Goal: Check status: Check status

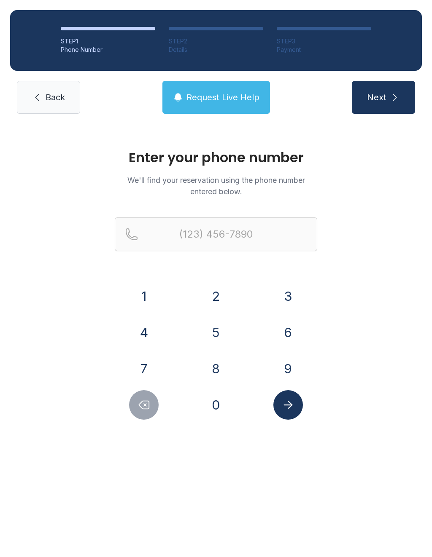
click at [147, 335] on button "4" at bounding box center [144, 333] width 30 height 30
click at [223, 371] on button "8" at bounding box center [216, 369] width 30 height 30
click at [150, 335] on button "4" at bounding box center [144, 333] width 30 height 30
click at [216, 301] on button "2" at bounding box center [216, 297] width 30 height 30
click at [287, 338] on button "6" at bounding box center [288, 333] width 30 height 30
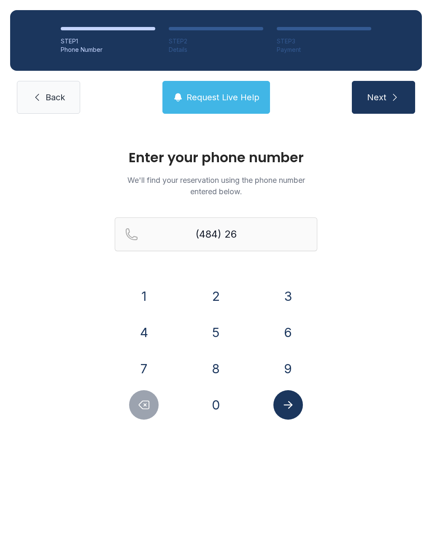
click at [290, 371] on button "9" at bounding box center [288, 369] width 30 height 30
click at [146, 330] on button "4" at bounding box center [144, 333] width 30 height 30
click at [221, 297] on button "2" at bounding box center [216, 297] width 30 height 30
click at [222, 403] on button "0" at bounding box center [216, 405] width 30 height 30
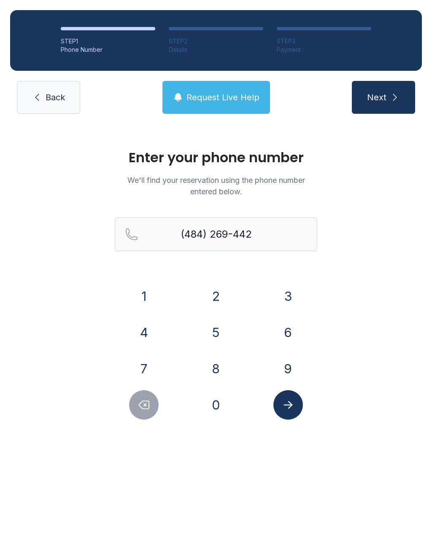
type input "[PHONE_NUMBER]"
click at [51, 103] on link "Back" at bounding box center [48, 97] width 63 height 33
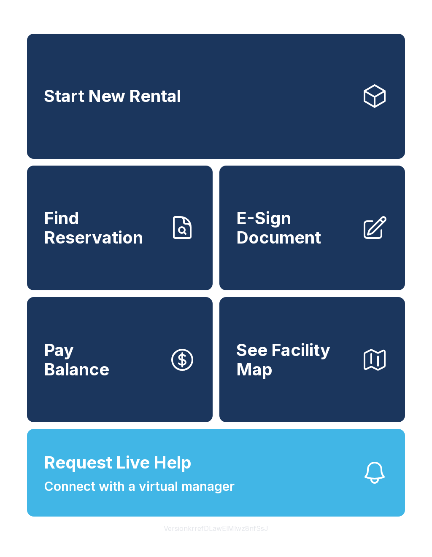
click at [148, 242] on span "Find Reservation" at bounding box center [103, 228] width 118 height 38
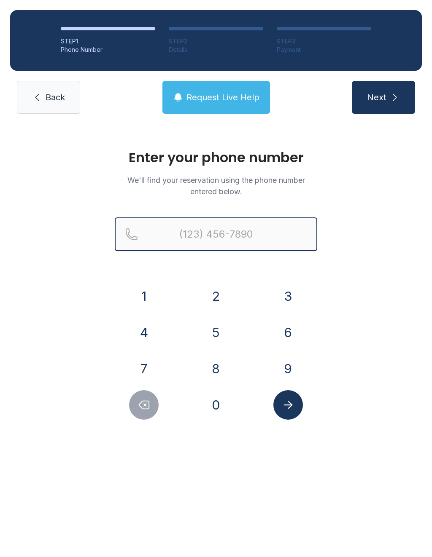
click at [269, 222] on input "Reservation phone number" at bounding box center [216, 234] width 202 height 34
click at [295, 370] on button "9" at bounding box center [288, 369] width 30 height 30
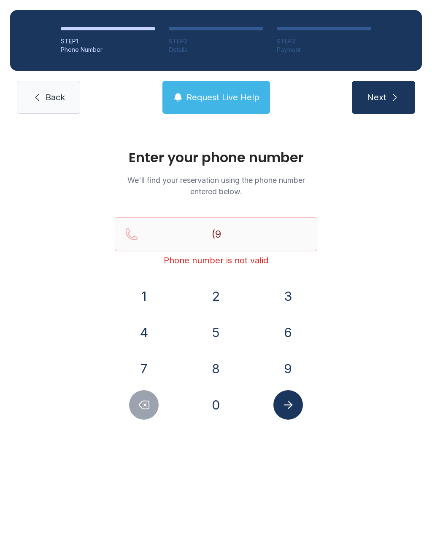
click at [153, 335] on button "4" at bounding box center [144, 333] width 30 height 30
click at [150, 301] on button "1" at bounding box center [144, 297] width 30 height 30
click at [216, 301] on button "2" at bounding box center [216, 297] width 30 height 30
click at [293, 365] on button "9" at bounding box center [288, 369] width 30 height 30
click at [224, 302] on button "2" at bounding box center [216, 297] width 30 height 30
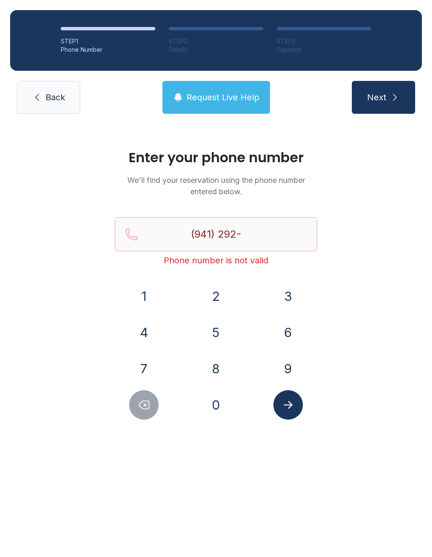
click at [298, 364] on button "9" at bounding box center [288, 369] width 30 height 30
click at [156, 297] on button "1" at bounding box center [144, 297] width 30 height 30
click at [295, 367] on button "9" at bounding box center [288, 369] width 30 height 30
click at [217, 300] on button "2" at bounding box center [216, 297] width 30 height 30
type input "[PHONE_NUMBER]"
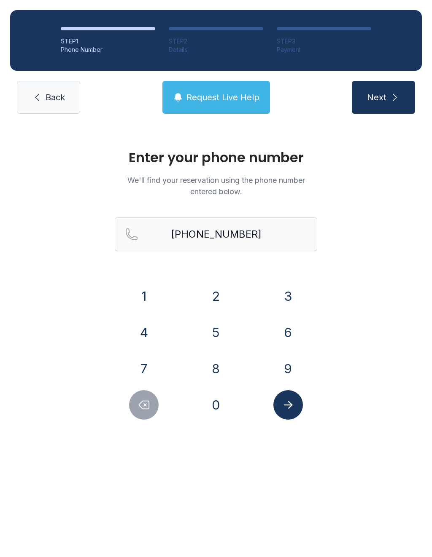
click at [295, 411] on button "Submit lookup form" at bounding box center [288, 405] width 30 height 30
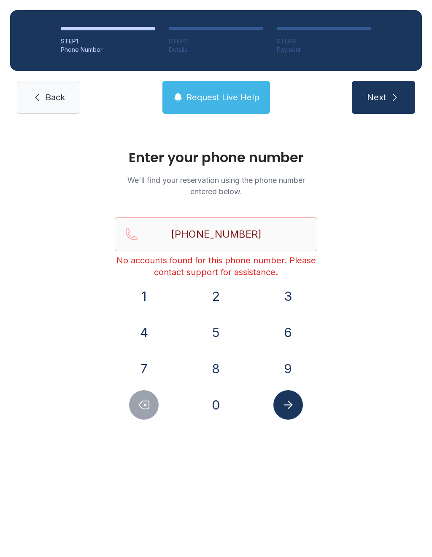
click at [217, 93] on span "Request Live Help" at bounding box center [222, 97] width 73 height 12
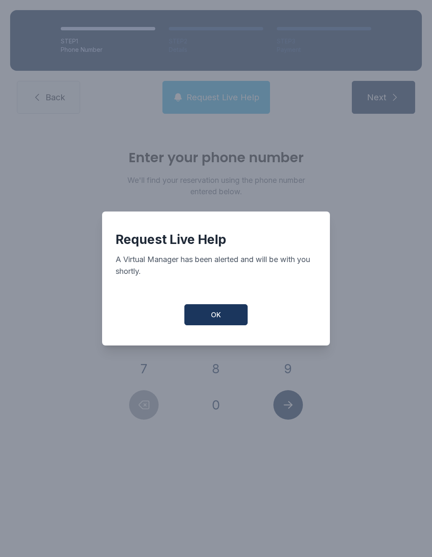
click at [221, 315] on button "OK" at bounding box center [215, 314] width 63 height 21
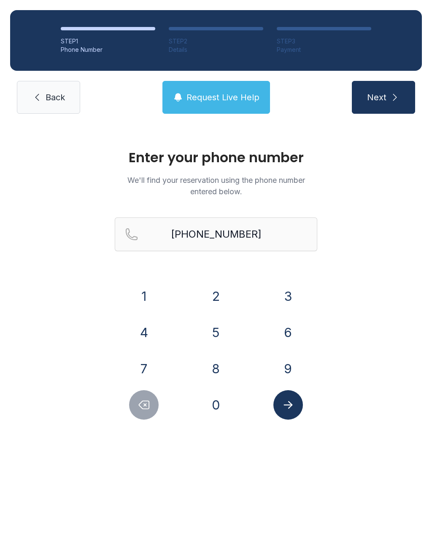
click at [231, 99] on span "Request Live Help" at bounding box center [222, 97] width 73 height 12
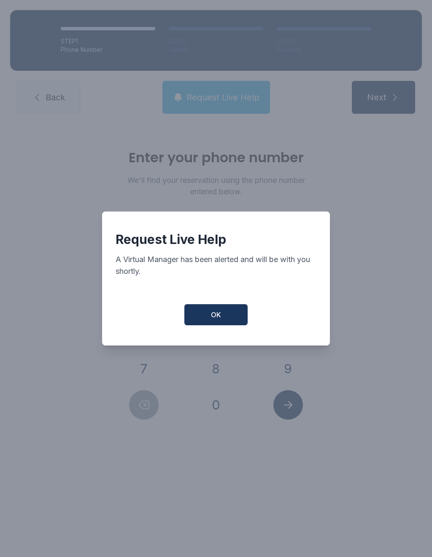
click at [215, 315] on span "OK" at bounding box center [216, 315] width 10 height 10
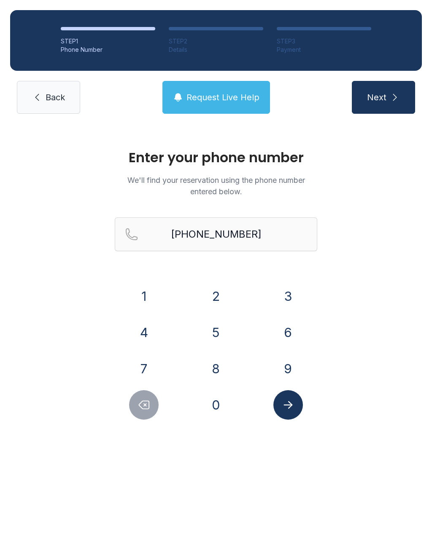
click at [47, 306] on div "Enter your phone number We'll find your reservation using the phone number ente…" at bounding box center [216, 289] width 432 height 330
click at [142, 331] on button "4" at bounding box center [144, 333] width 30 height 30
click at [62, 99] on span "Back" at bounding box center [55, 97] width 19 height 12
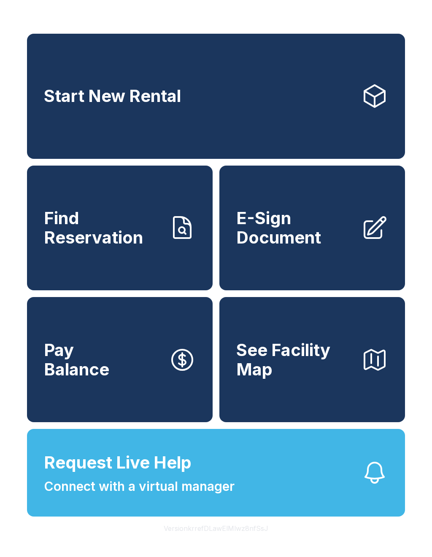
click at [317, 490] on button "Request Live Help Connect with a virtual manager" at bounding box center [216, 473] width 378 height 88
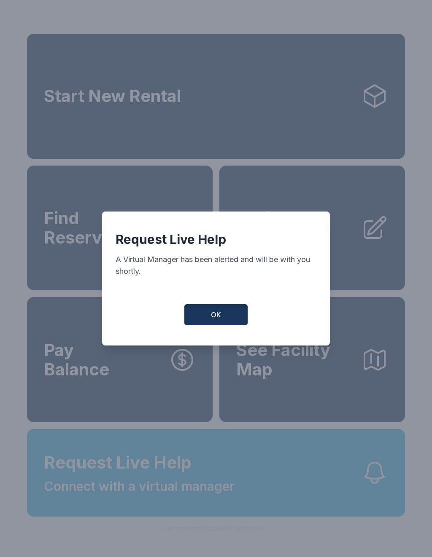
click at [222, 325] on button "OK" at bounding box center [215, 314] width 63 height 21
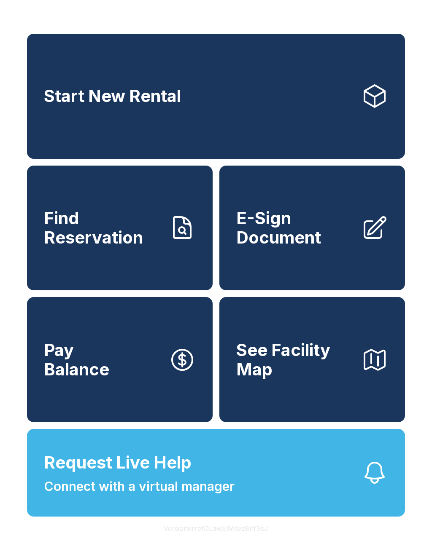
click at [210, 496] on span "Connect with a virtual manager" at bounding box center [139, 486] width 191 height 19
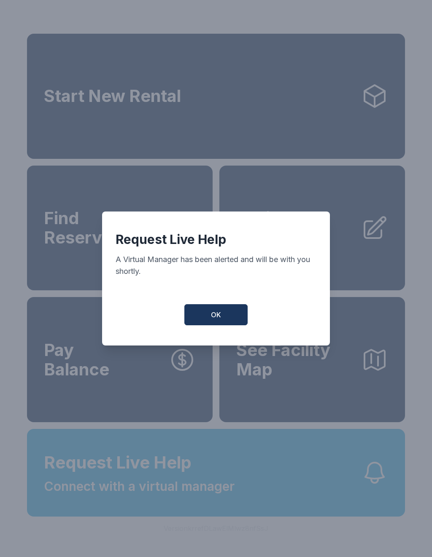
click at [238, 325] on button "OK" at bounding box center [215, 314] width 63 height 21
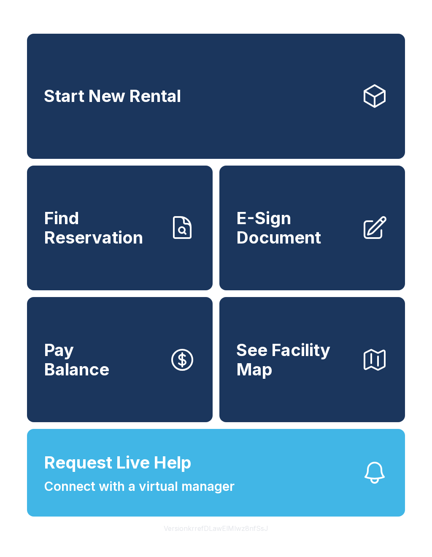
click at [177, 277] on link "Find Reservation" at bounding box center [119, 228] width 185 height 125
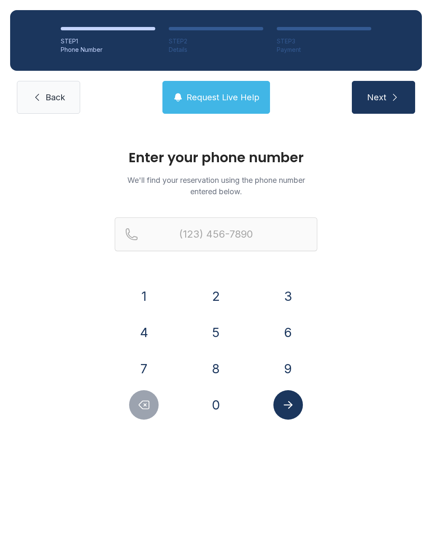
click at [40, 91] on link "Back" at bounding box center [48, 97] width 63 height 33
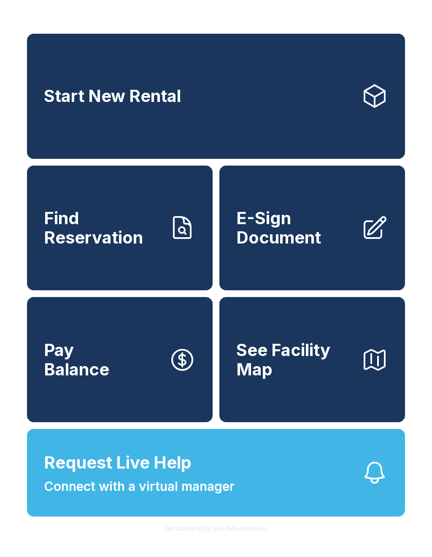
click at [66, 247] on span "Find Reservation" at bounding box center [103, 228] width 118 height 38
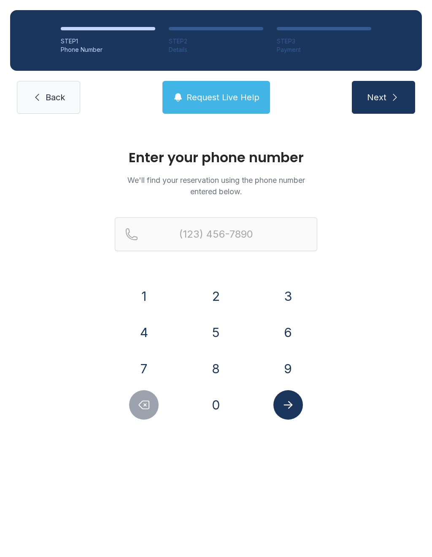
click at [211, 330] on button "5" at bounding box center [216, 333] width 30 height 30
click at [143, 322] on button "4" at bounding box center [144, 333] width 30 height 30
click at [221, 403] on button "0" at bounding box center [216, 405] width 30 height 30
click at [295, 303] on button "3" at bounding box center [288, 297] width 30 height 30
click at [223, 333] on button "5" at bounding box center [216, 333] width 30 height 30
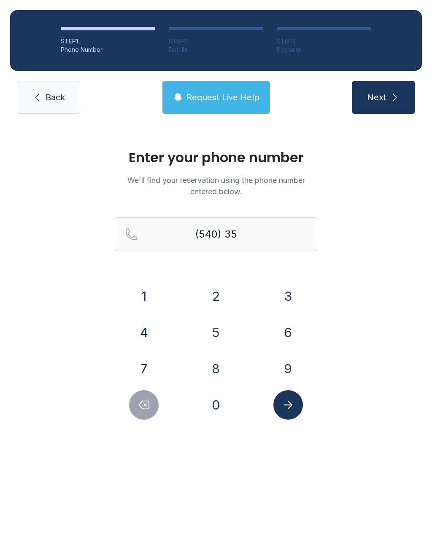
click at [282, 282] on button "3" at bounding box center [288, 297] width 30 height 30
click at [144, 297] on button "1" at bounding box center [144, 297] width 30 height 30
click at [212, 369] on button "8" at bounding box center [216, 369] width 30 height 30
click at [298, 284] on div "3" at bounding box center [287, 297] width 59 height 30
click at [285, 302] on button "3" at bounding box center [288, 297] width 30 height 30
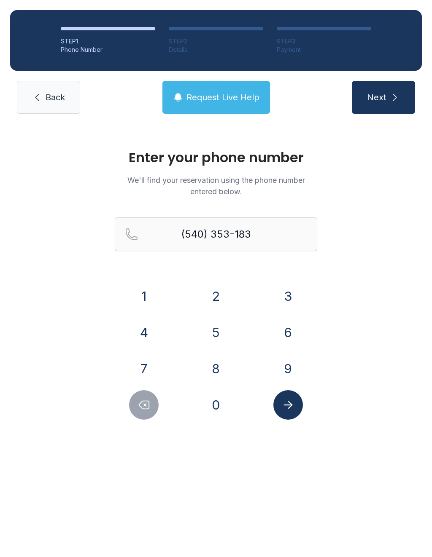
click at [148, 365] on button "7" at bounding box center [144, 369] width 30 height 30
type input "[PHONE_NUMBER]"
click at [293, 413] on button "Submit lookup form" at bounding box center [288, 405] width 30 height 30
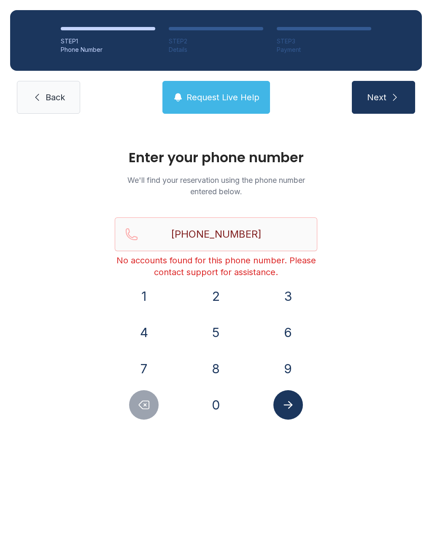
click at [377, 109] on button "Next" at bounding box center [383, 97] width 63 height 33
click at [52, 100] on span "Back" at bounding box center [55, 97] width 19 height 12
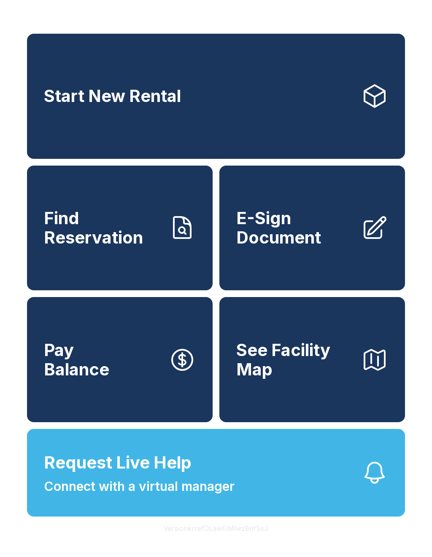
click at [324, 487] on button "Request Live Help Connect with a virtual manager" at bounding box center [216, 473] width 378 height 88
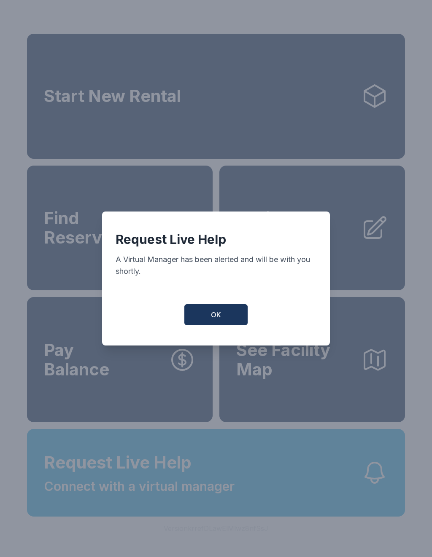
click at [213, 301] on div "Request Live Help A Virtual Manager has been alerted and will be with you short…" at bounding box center [216, 279] width 228 height 134
click at [223, 319] on button "OK" at bounding box center [215, 314] width 63 height 21
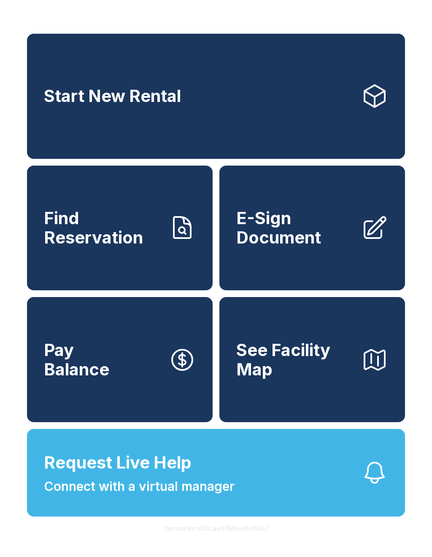
click at [125, 247] on span "Find Reservation" at bounding box center [103, 228] width 118 height 38
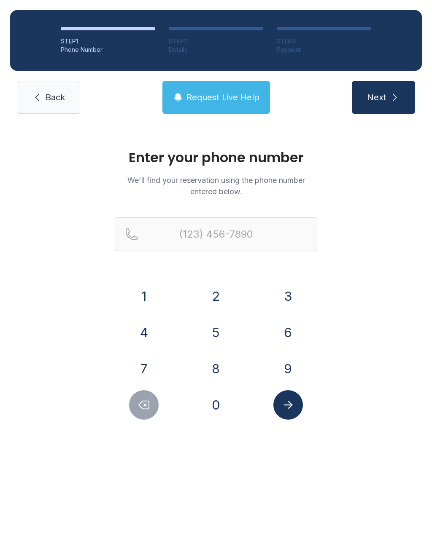
click at [48, 97] on span "Back" at bounding box center [55, 97] width 19 height 12
